Goal: Task Accomplishment & Management: Complete application form

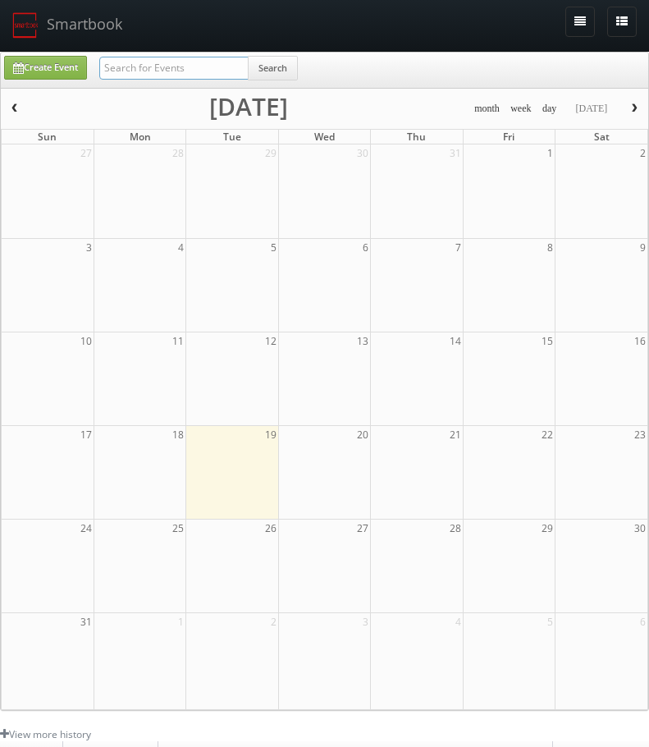
click at [174, 57] on input "text" at bounding box center [173, 68] width 149 height 23
type input "62067"
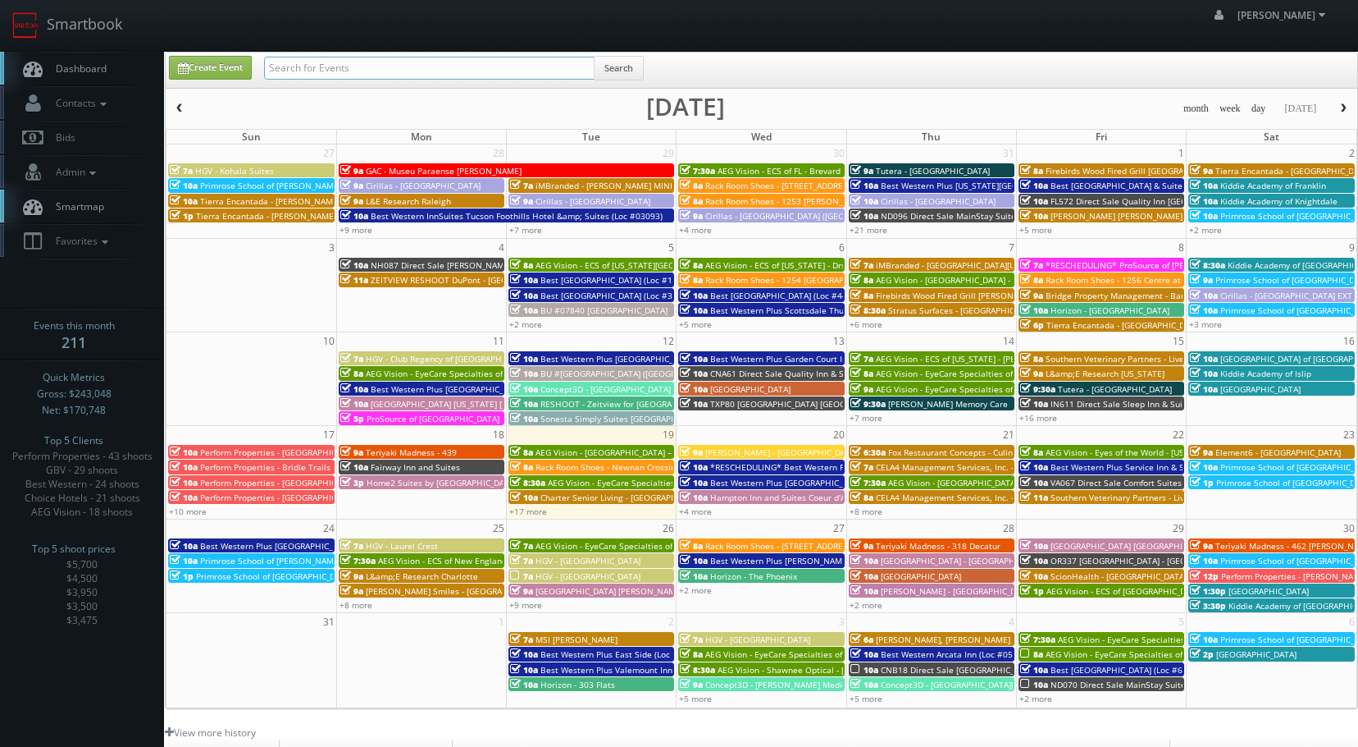
click at [331, 76] on input "text" at bounding box center [429, 68] width 331 height 23
type input "southern veterinary"
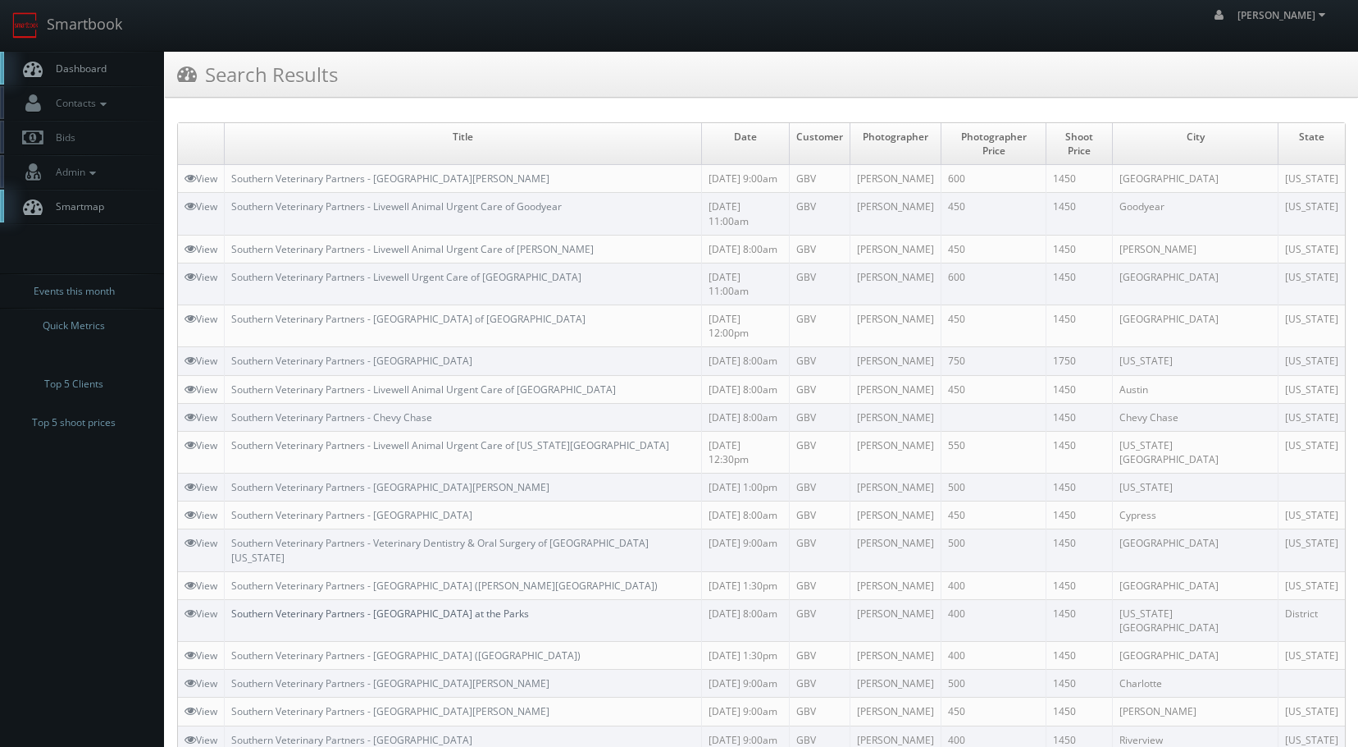
click at [453, 606] on link "Southern Veterinary Partners - Livewell Animal Hospital at the Parks" at bounding box center [380, 613] width 298 height 14
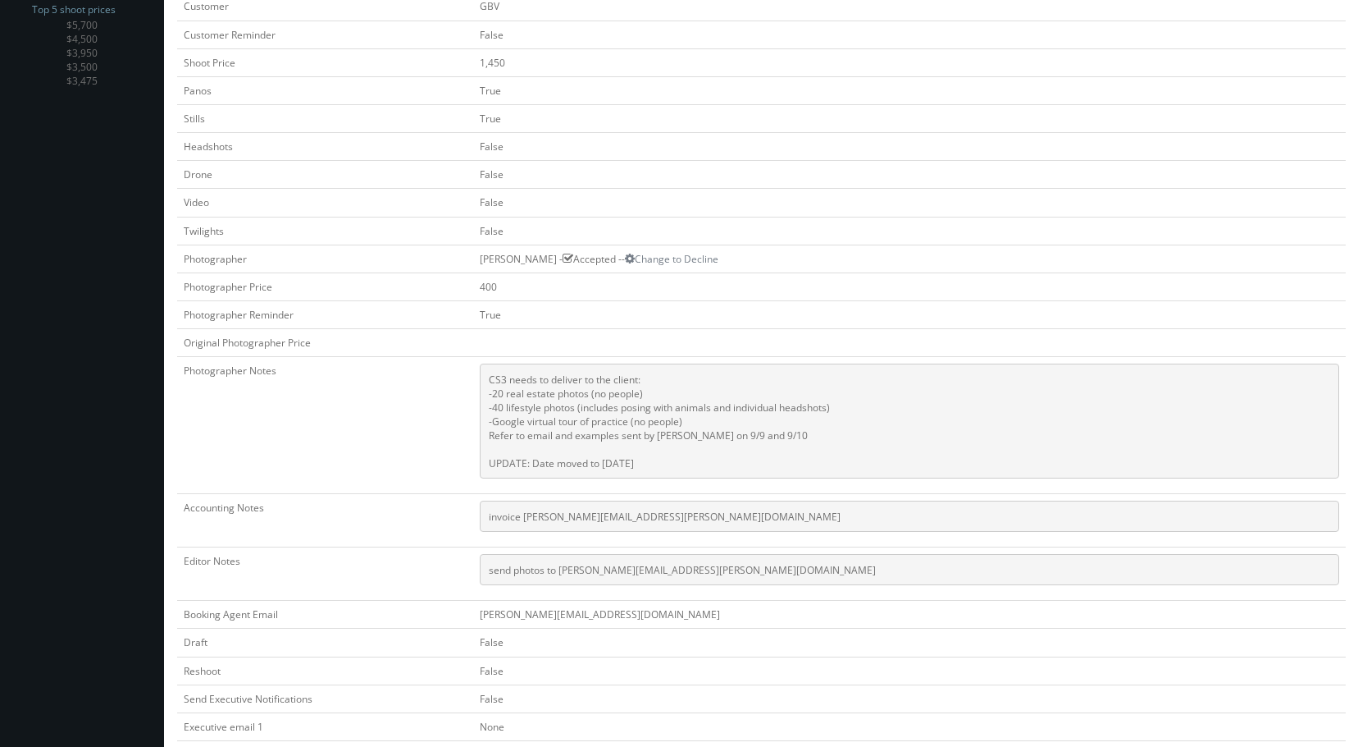
scroll to position [492, 0]
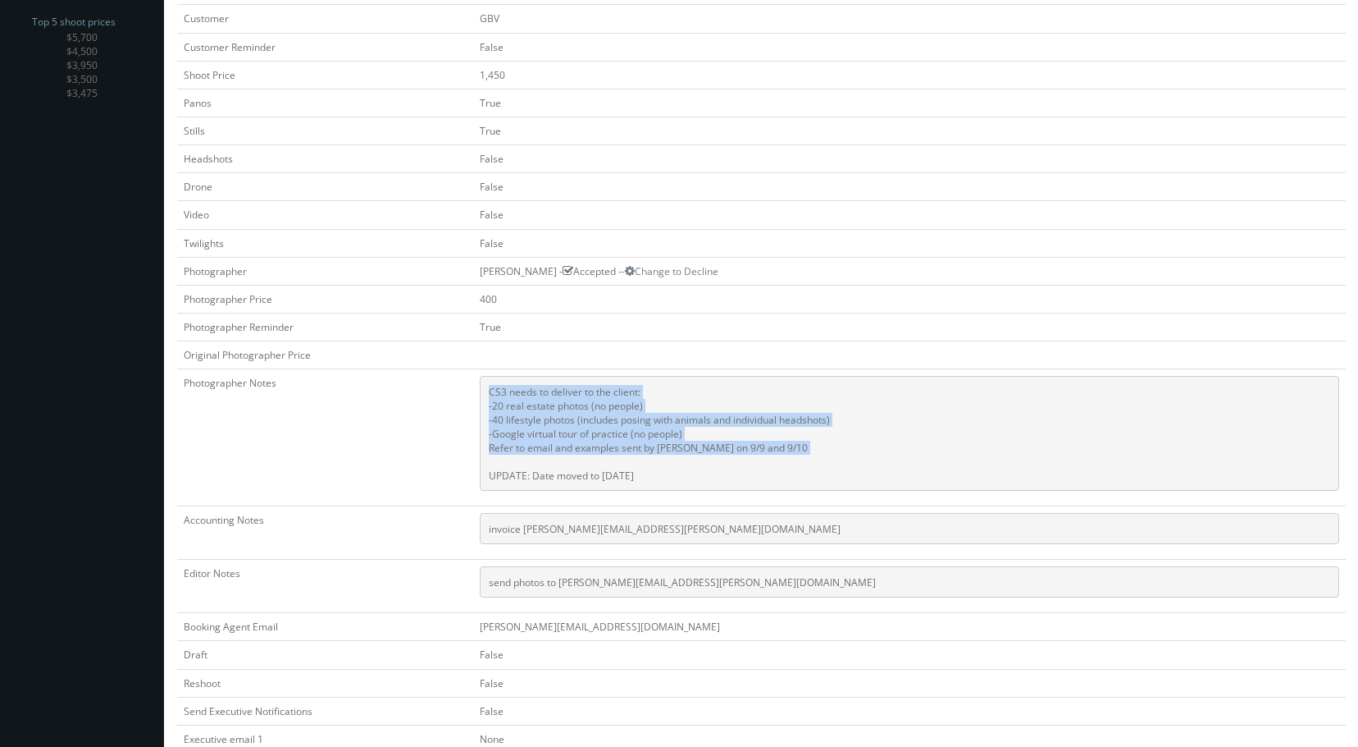
drag, startPoint x: 763, startPoint y: 441, endPoint x: 504, endPoint y: 396, distance: 263.1
click at [504, 396] on td "CS3 needs to deliver to the client: -20 real estate photos (no people) -40 life…" at bounding box center [909, 437] width 873 height 137
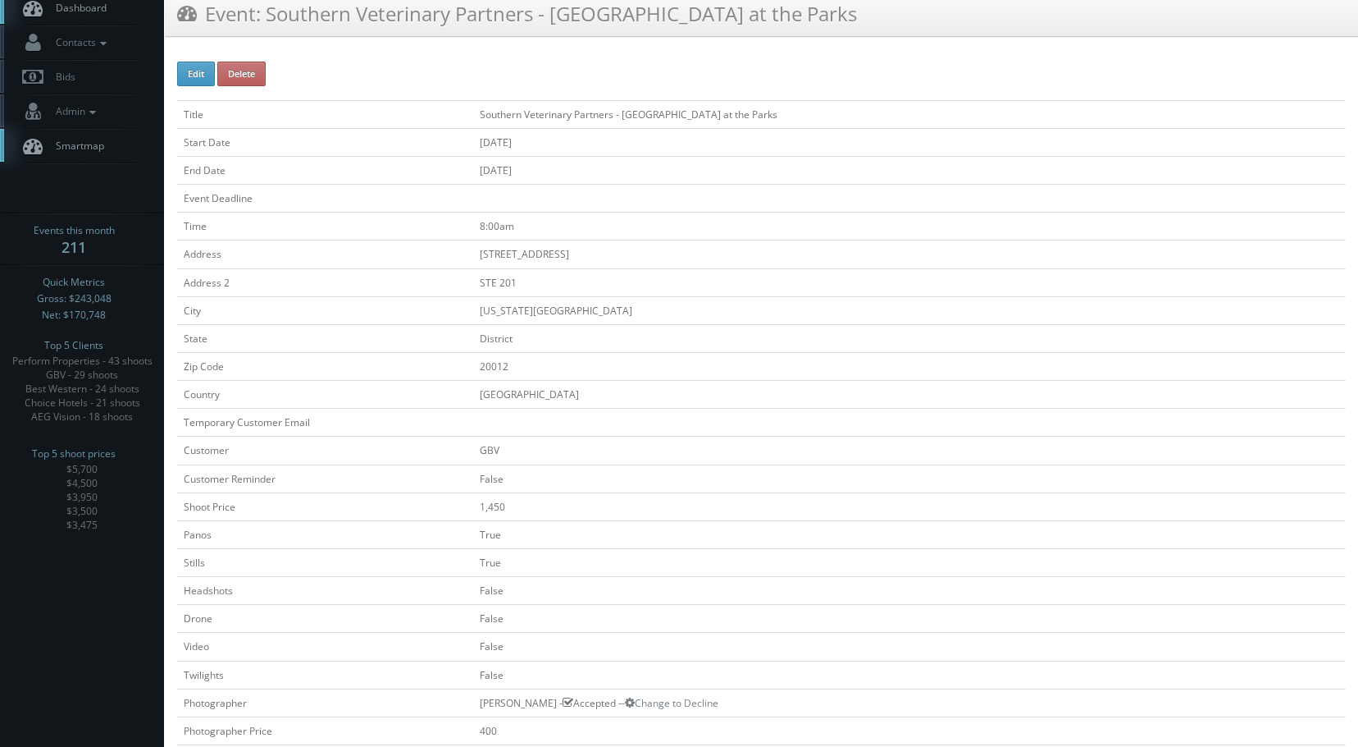
scroll to position [0, 0]
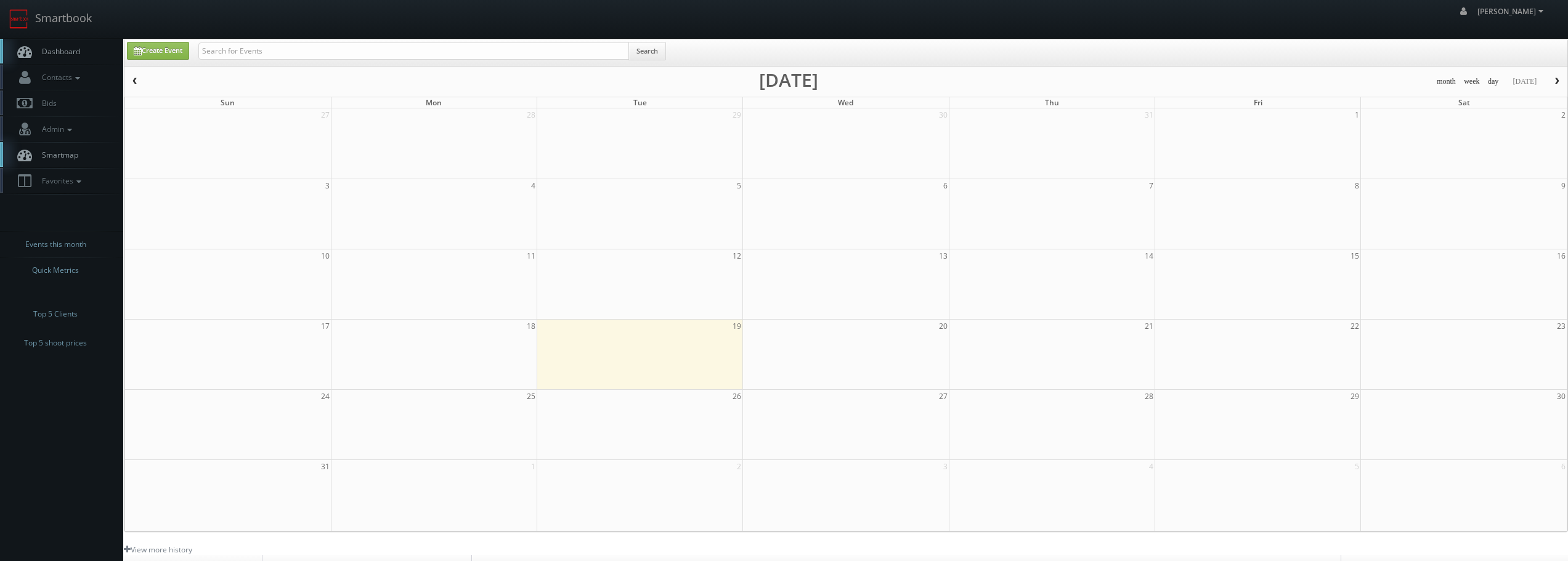
click at [1020, 82] on span "button" at bounding box center [1556, 81] width 8 height 8
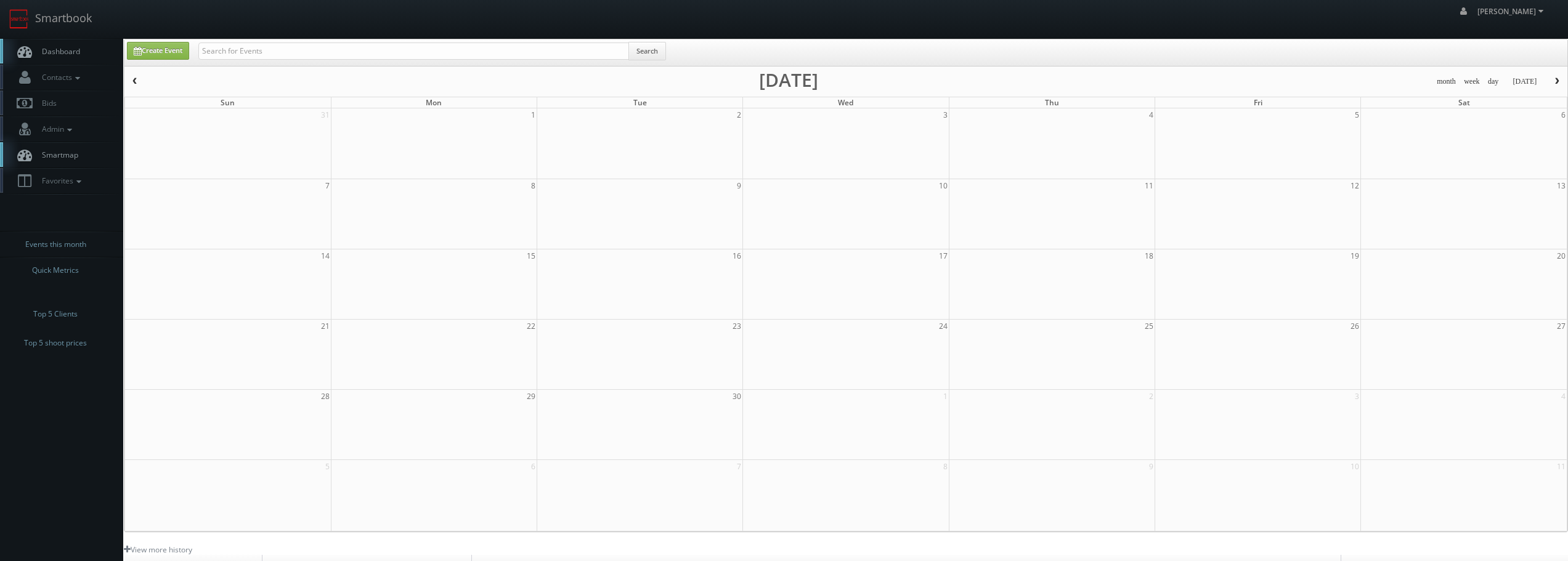
click at [1020, 82] on span "button" at bounding box center [1556, 81] width 8 height 8
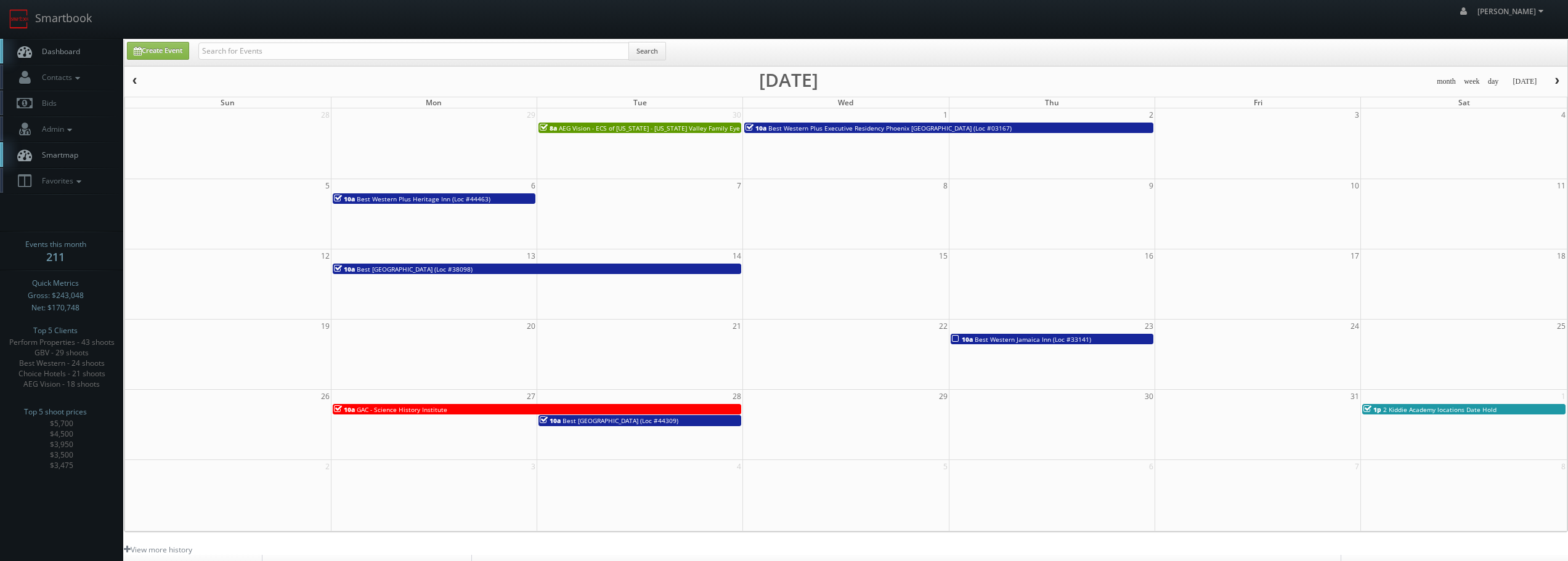
click at [393, 221] on td at bounding box center [434, 215] width 206 height 71
type input "[DATE]"
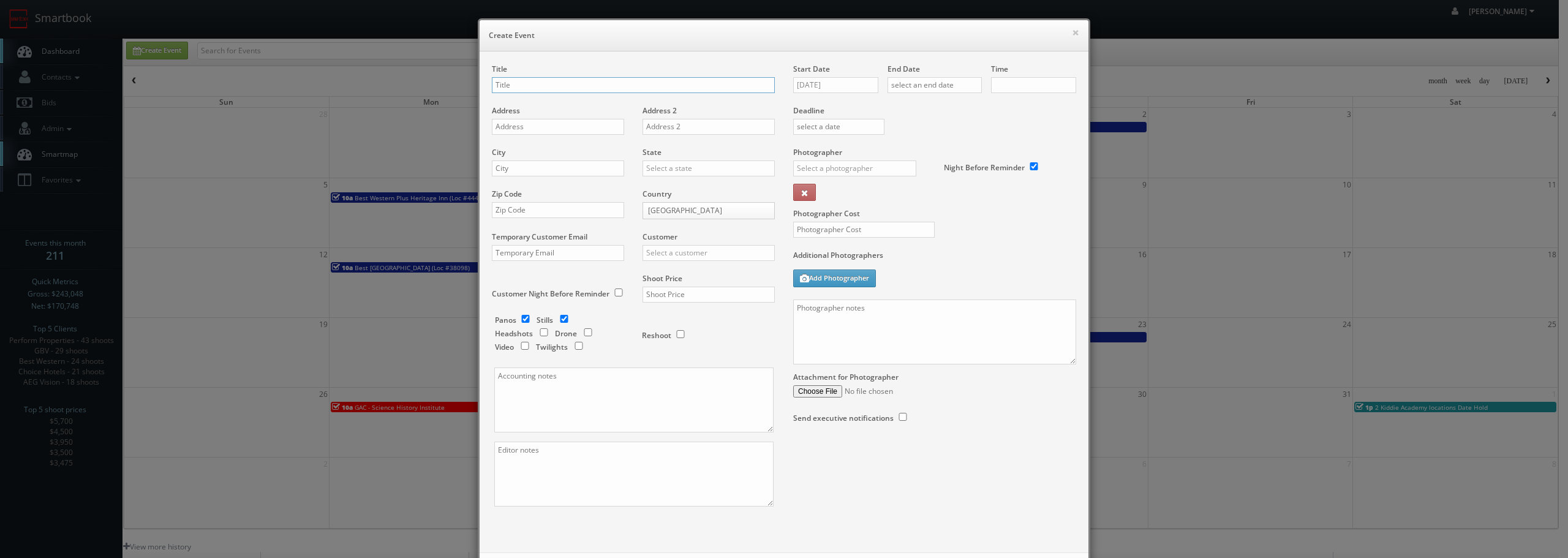
checkbox input "true"
type input "10:00am"
checkbox input "true"
type input "Southern Veterinary Partners - [GEOGRAPHIC_DATA]"
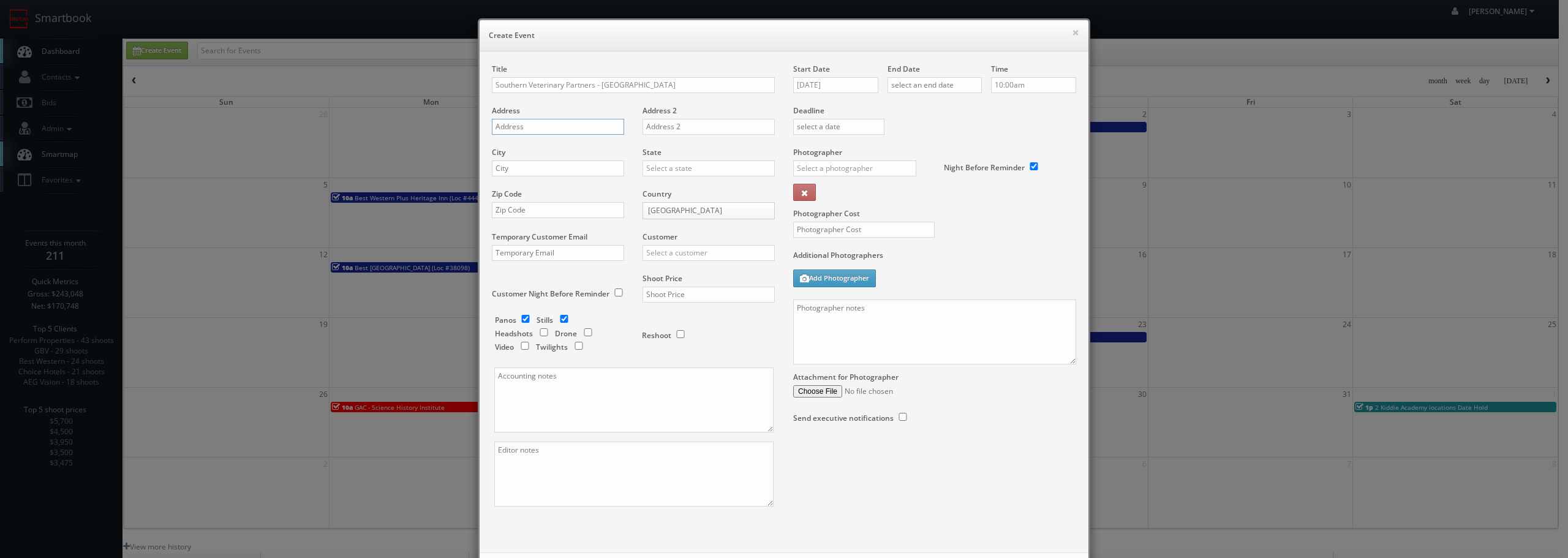
click at [533, 123] on input "text" at bounding box center [558, 126] width 132 height 16
paste input "[STREET_ADDRESS][US_STATE]"
type input "[STREET_ADDRESS][US_STATE]"
type input "[GEOGRAPHIC_DATA]"
click at [665, 187] on div "[US_STATE]" at bounding box center [709, 188] width 131 height 20
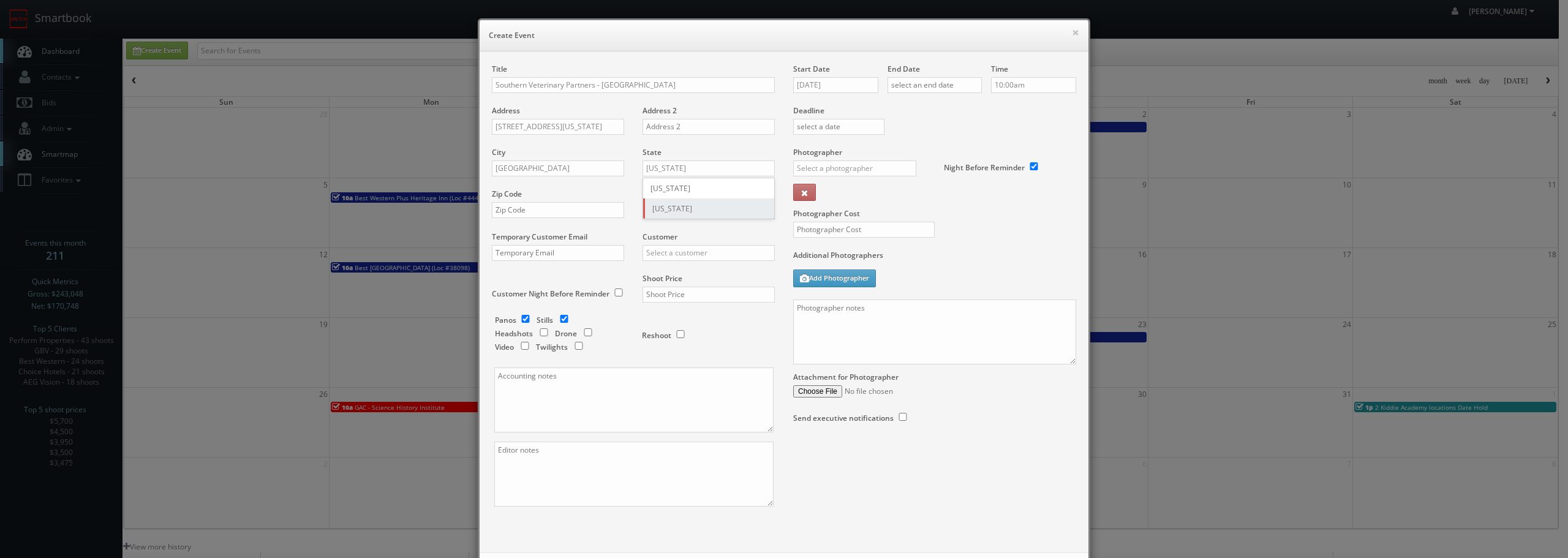
type input "[US_STATE]"
drag, startPoint x: 548, startPoint y: 210, endPoint x: 542, endPoint y: 190, distance: 20.9
click at [548, 210] on input "text" at bounding box center [558, 210] width 132 height 16
type input "22314"
click at [694, 273] on div "GBV" at bounding box center [709, 273] width 131 height 20
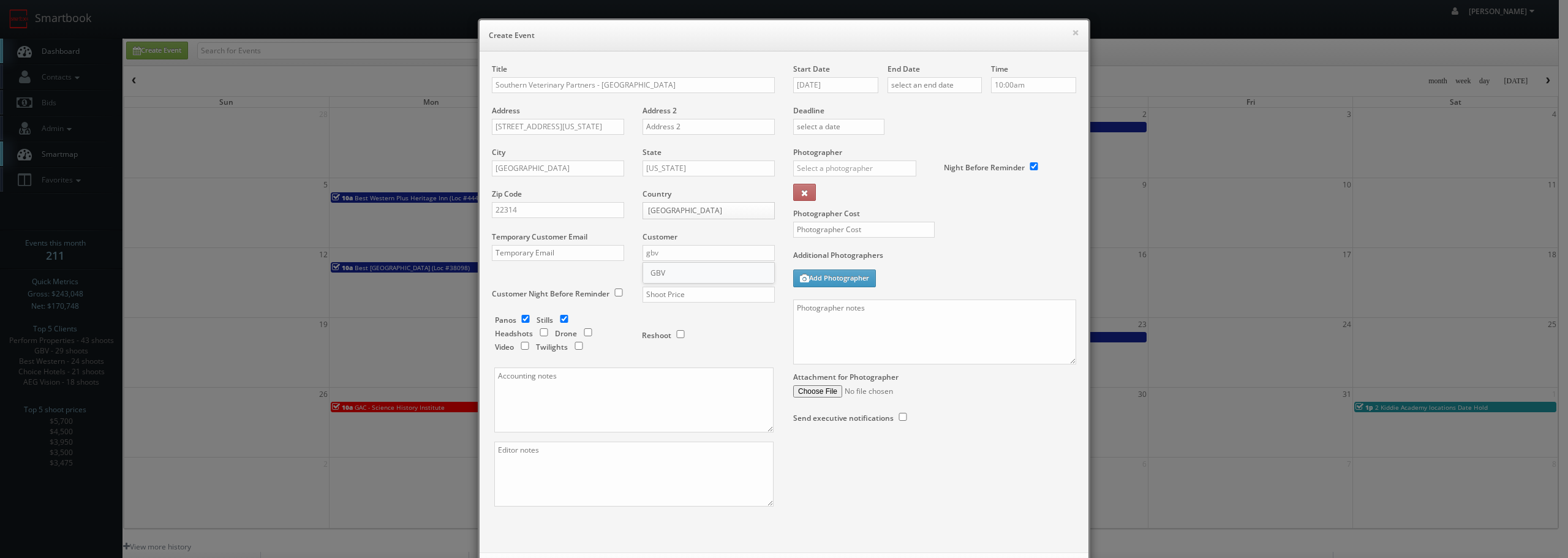
type input "GBV"
click at [667, 298] on input "text" at bounding box center [709, 294] width 132 height 16
type input "1,450"
click at [541, 336] on input "checkbox" at bounding box center [544, 332] width 19 height 8
checkbox input "true"
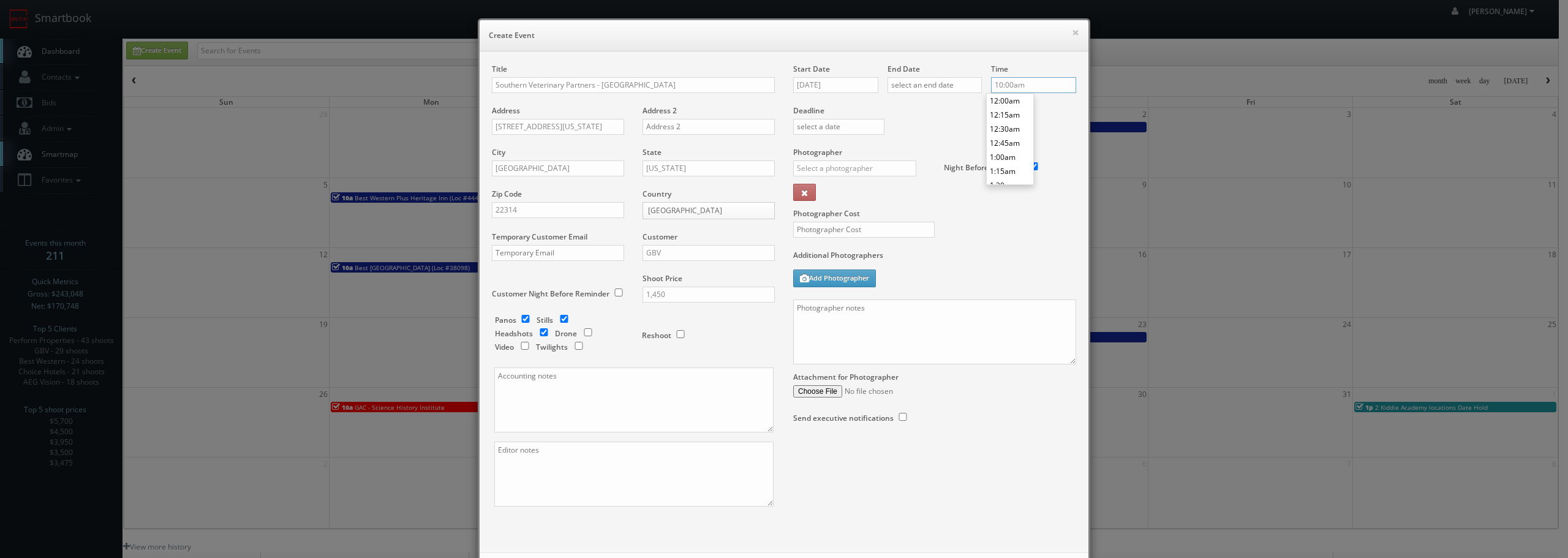
scroll to position [550, 0]
drag, startPoint x: 1048, startPoint y: 86, endPoint x: 932, endPoint y: 86, distance: 116.0
click at [933, 86] on div "Start Date [DATE] End Date Time 10:00am Deadline Photographer _justin _photog1 …" at bounding box center [935, 255] width 302 height 384
type input "8:00am"
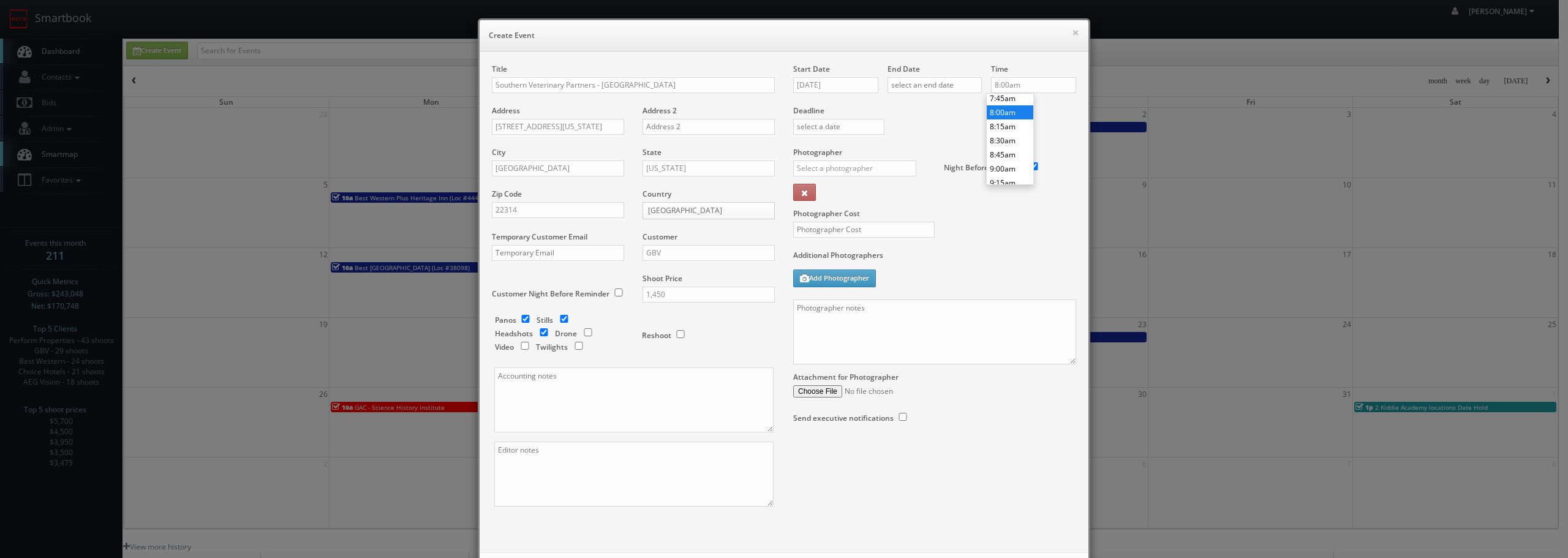
click at [1014, 109] on li "8:00am" at bounding box center [1010, 112] width 46 height 14
click at [844, 168] on input "text" at bounding box center [854, 168] width 123 height 16
click at [808, 199] on div "[PERSON_NAME]" at bounding box center [859, 196] width 131 height 20
type input "[PERSON_NAME]"
click at [818, 233] on input "text" at bounding box center [864, 229] width 142 height 16
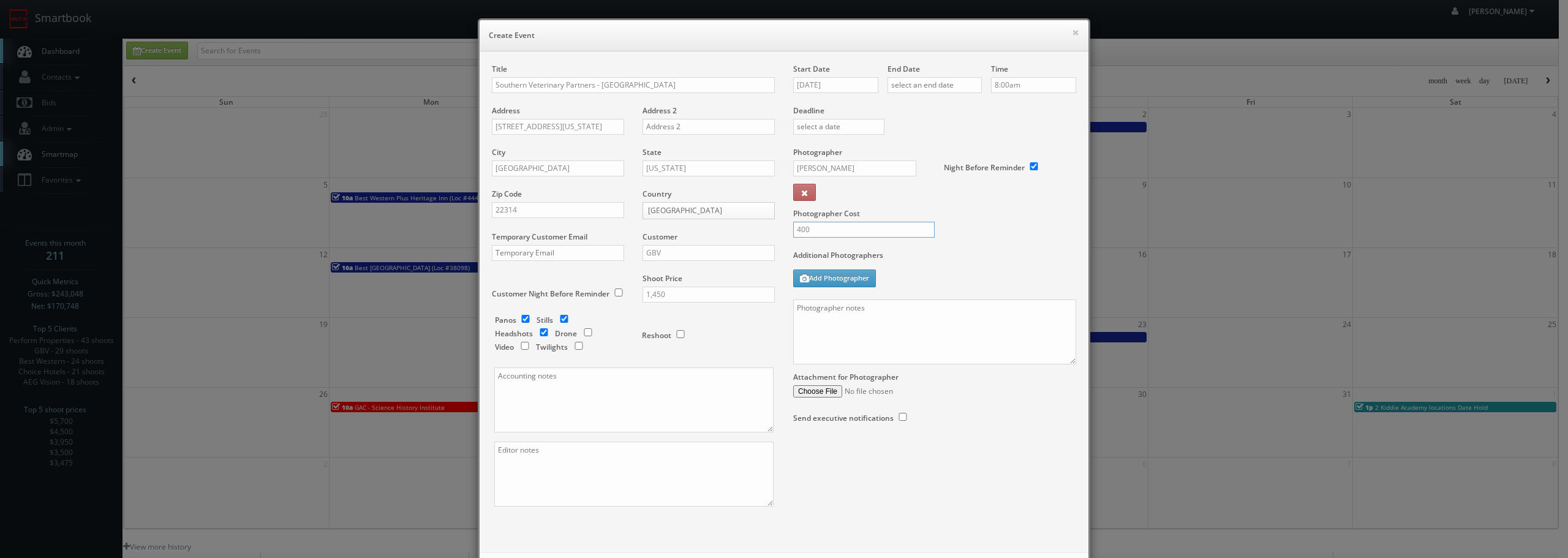
type input "400"
click at [904, 309] on textarea at bounding box center [934, 332] width 283 height 65
paste textarea "CS3 needs to deliver to the client: -20 real estate photos (no people) -40 life…"
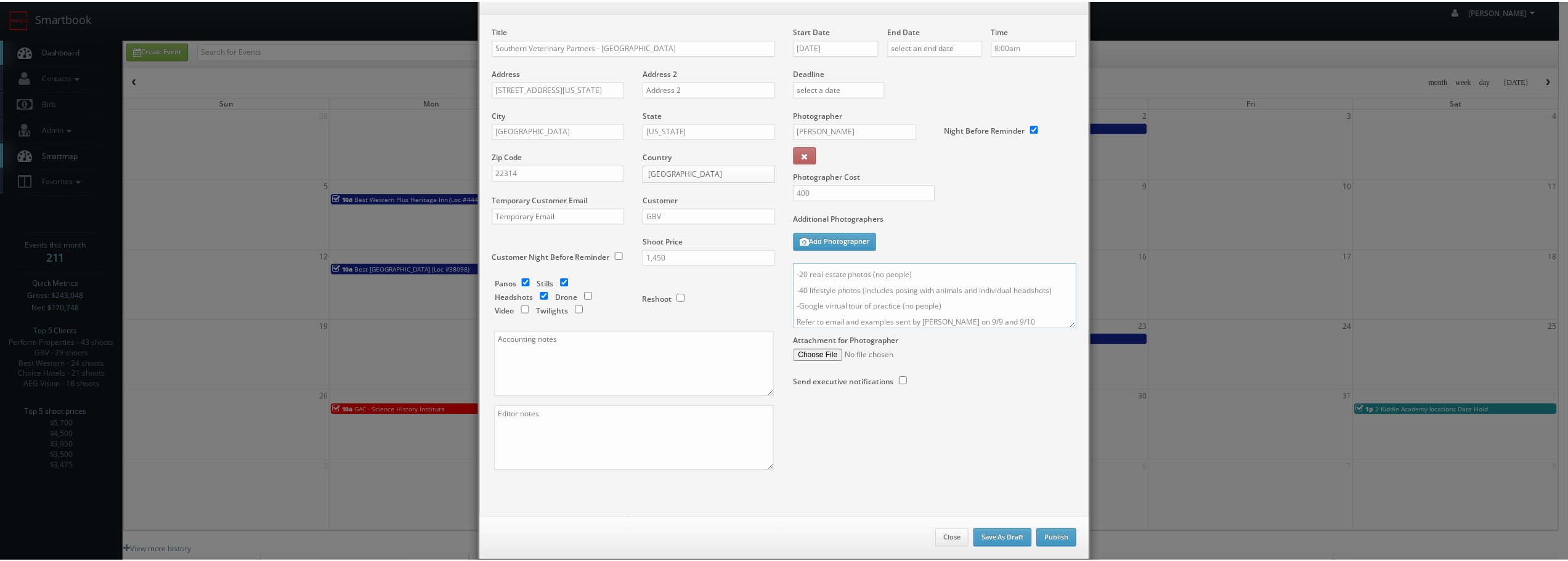
scroll to position [58, 0]
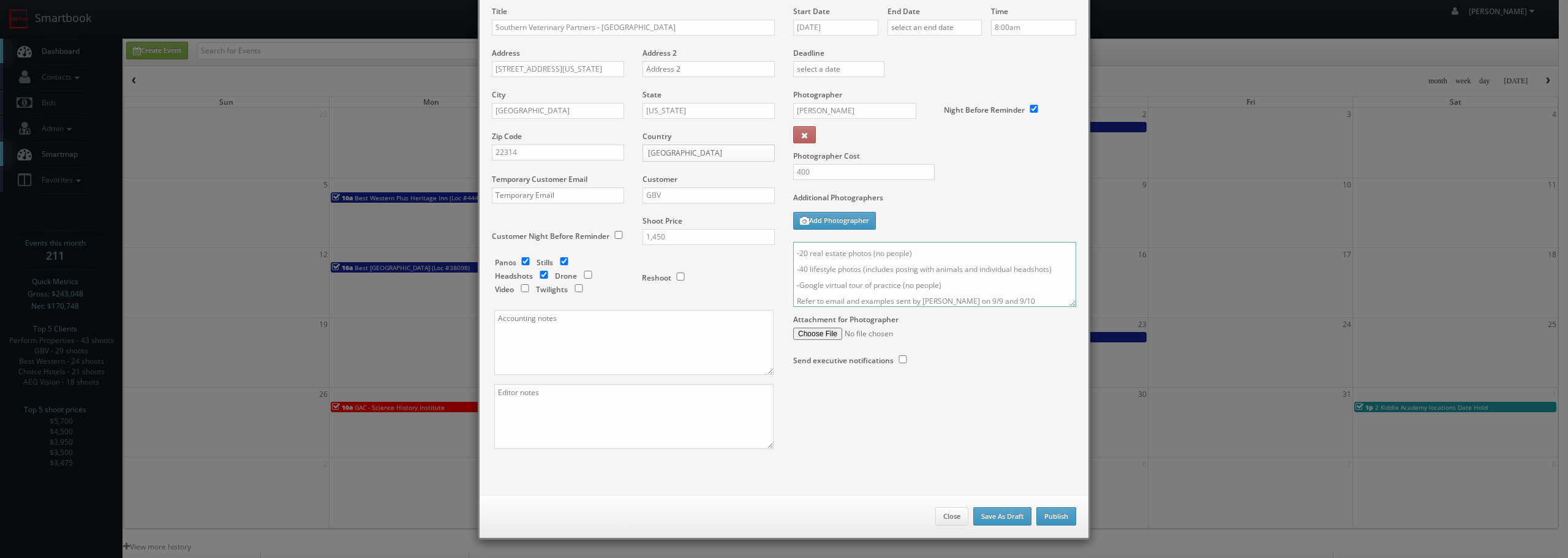
type textarea "CS3 needs to deliver to the client: -20 real estate photos (no people) -40 life…"
click at [1014, 516] on button "Publish" at bounding box center [1056, 516] width 40 height 19
